Goal: Transaction & Acquisition: Download file/media

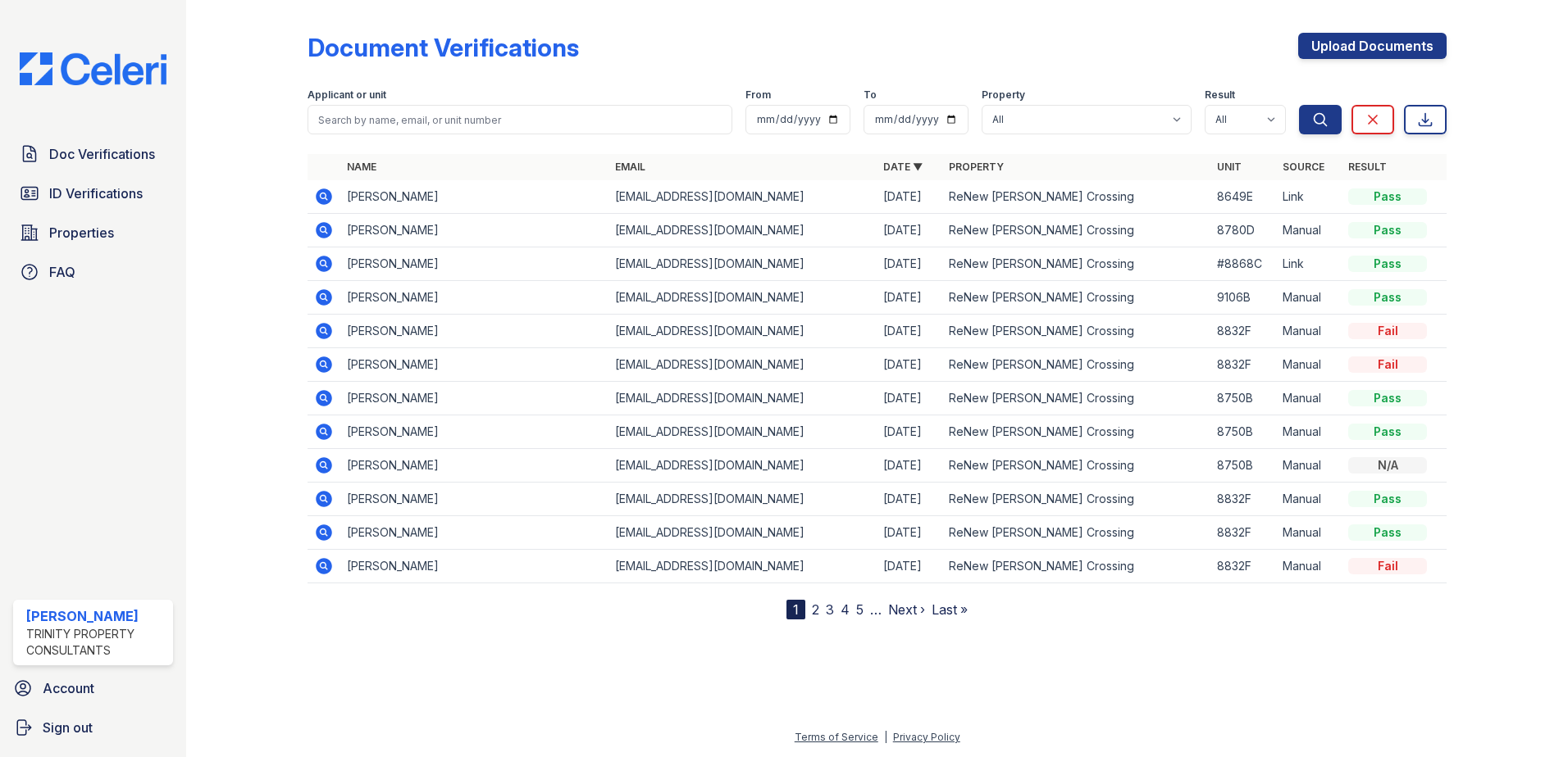
click at [322, 193] on icon at bounding box center [324, 196] width 20 height 20
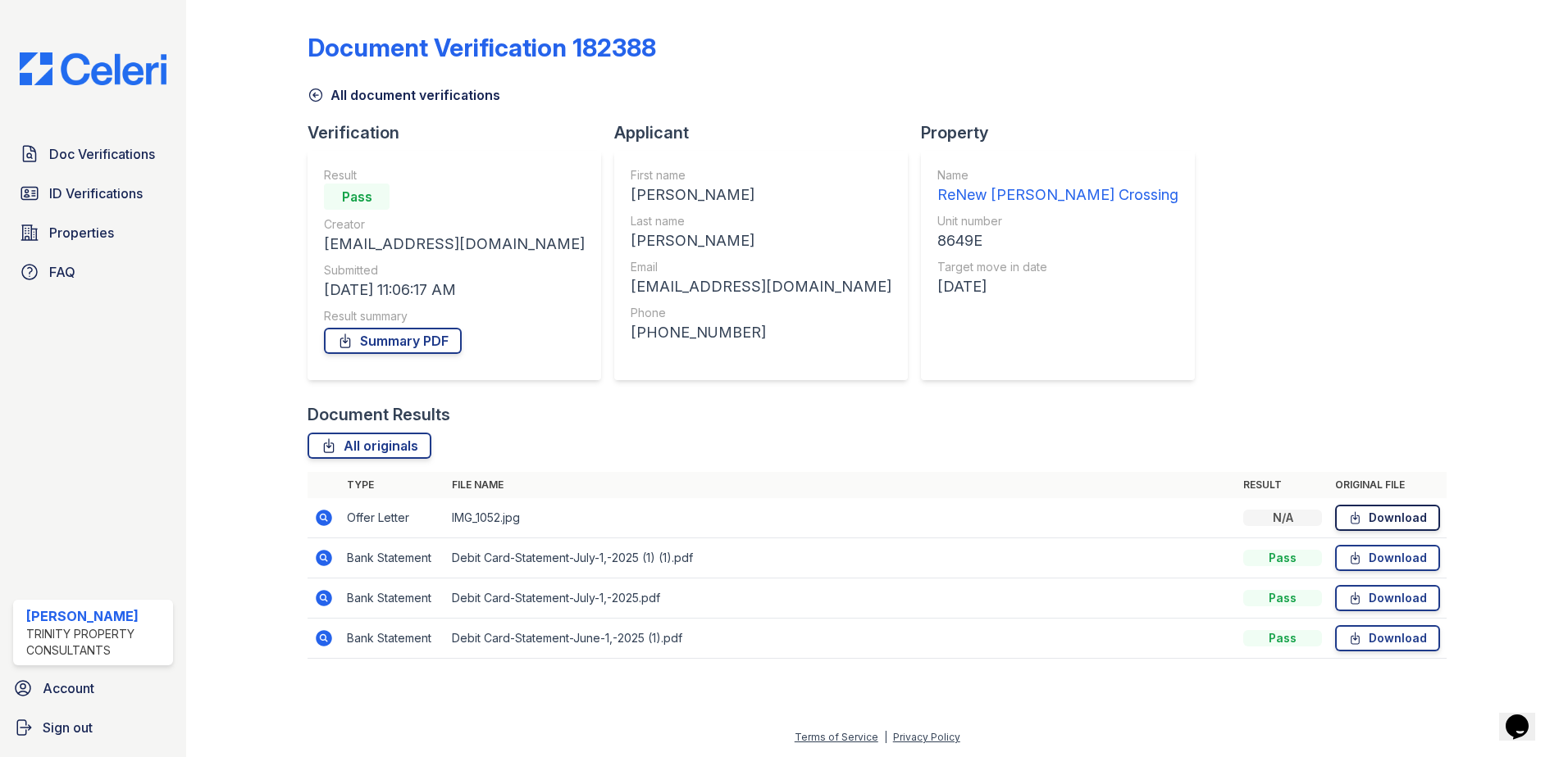
click at [1376, 514] on link "Download" at bounding box center [1387, 517] width 105 height 27
click at [1386, 519] on link "Download" at bounding box center [1387, 517] width 105 height 27
click at [1373, 553] on link "Download" at bounding box center [1387, 558] width 105 height 27
click at [1398, 602] on link "Download" at bounding box center [1387, 598] width 105 height 27
click at [1391, 635] on link "Download" at bounding box center [1387, 638] width 105 height 27
